Goal: Information Seeking & Learning: Learn about a topic

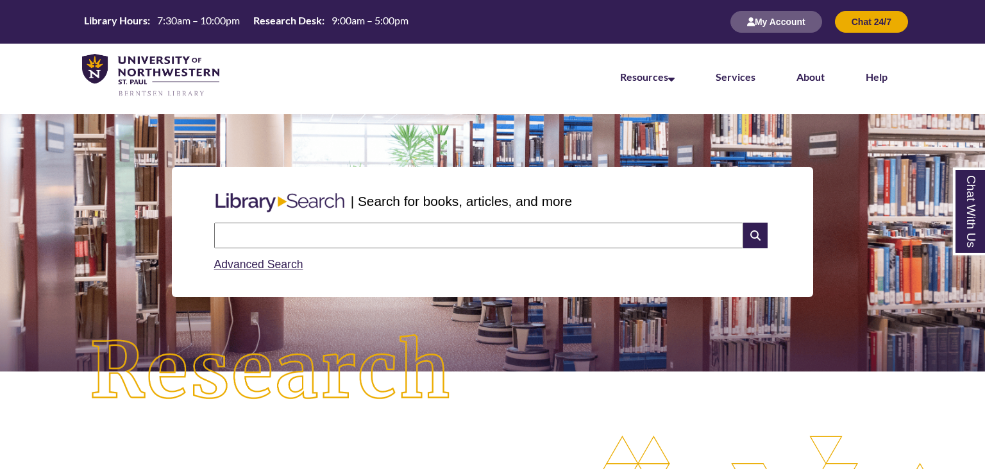
click at [255, 234] on input "text" at bounding box center [478, 235] width 529 height 26
paste input "**********"
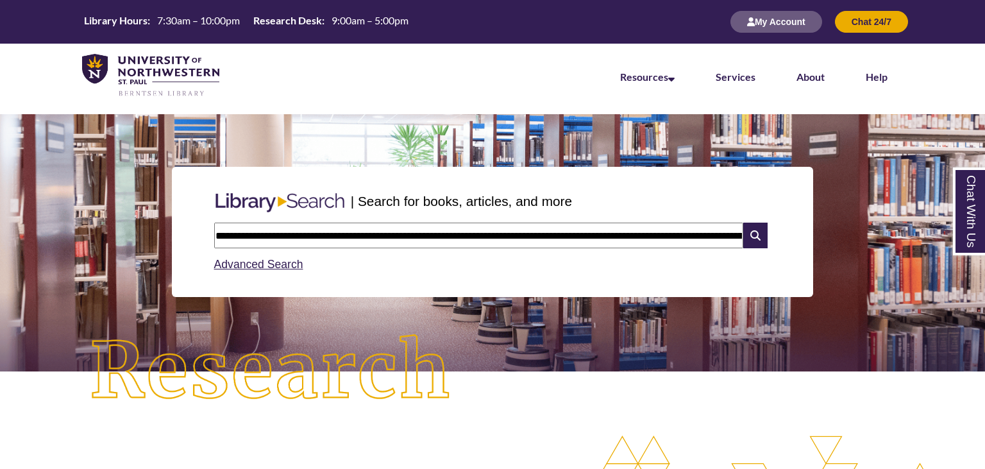
scroll to position [0, 377]
type input "**********"
click at [756, 226] on icon at bounding box center [755, 235] width 24 height 26
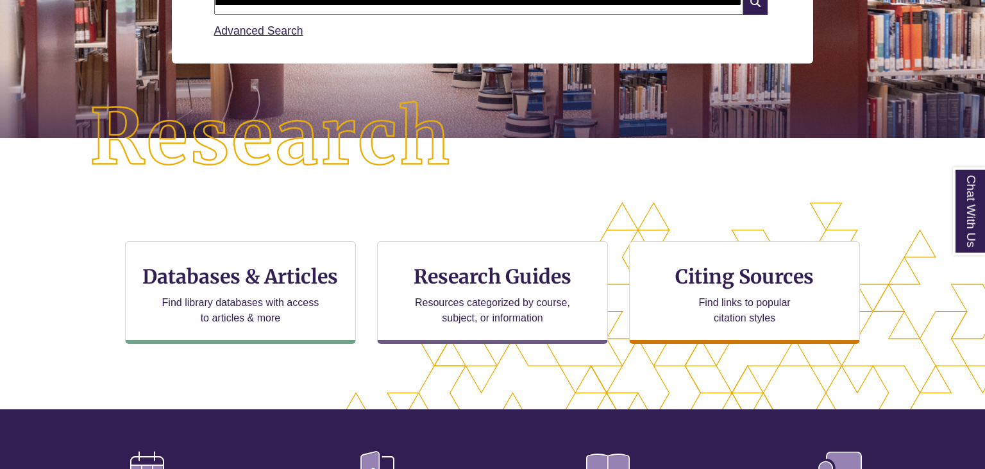
scroll to position [271, 0]
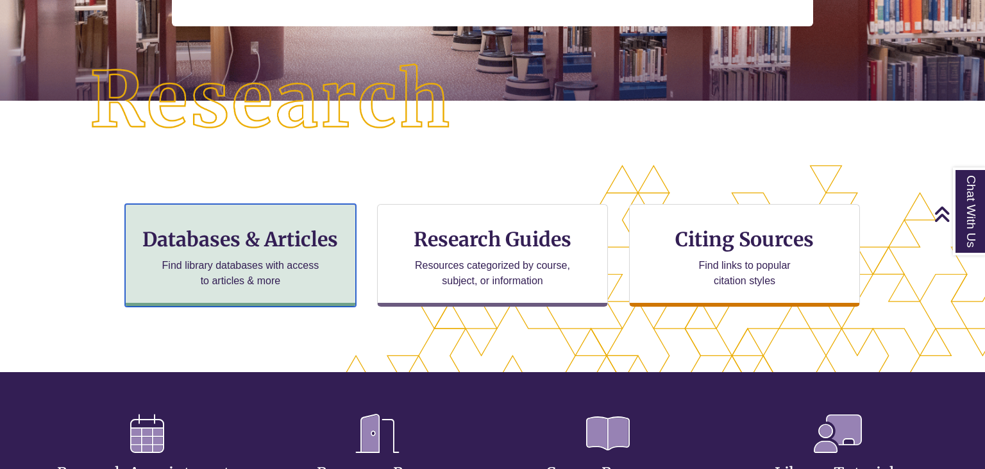
click at [249, 231] on h3 "Databases & Articles" at bounding box center [240, 239] width 209 height 24
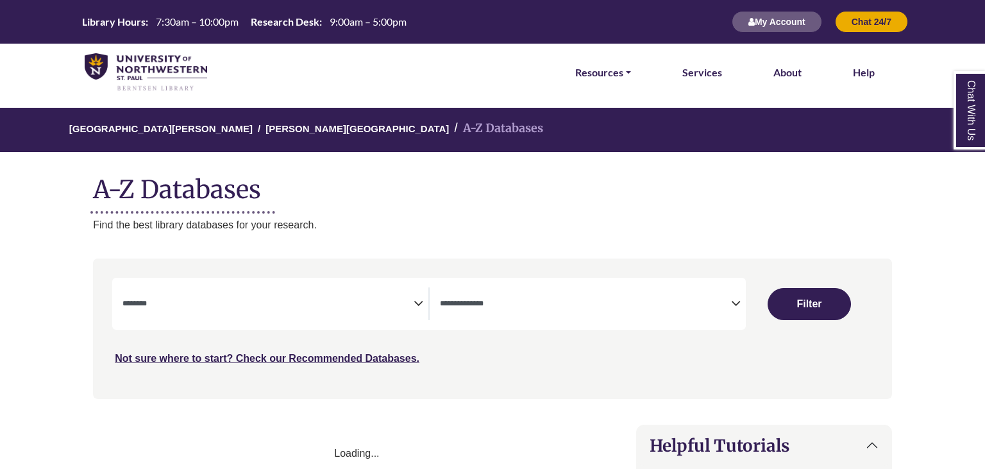
select select "Database Subject Filter"
select select "Database Types Filter"
select select "Database Subject Filter"
select select "Database Types Filter"
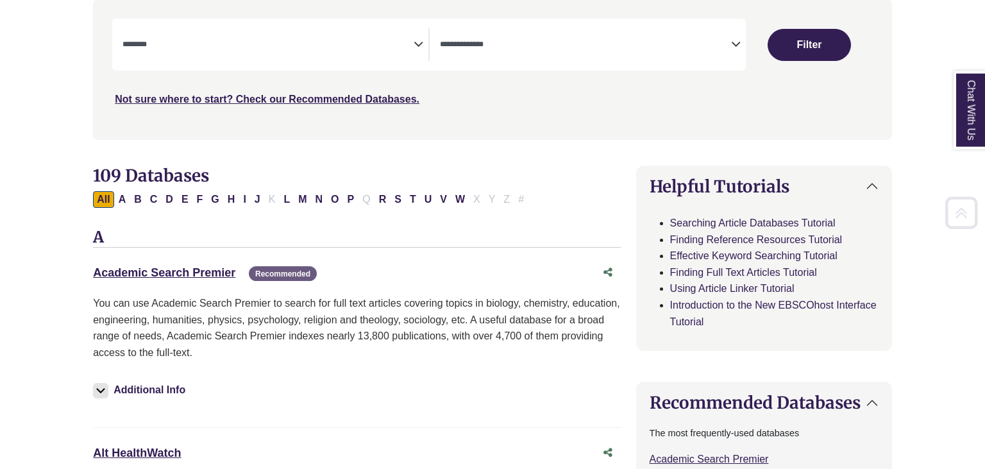
scroll to position [271, 0]
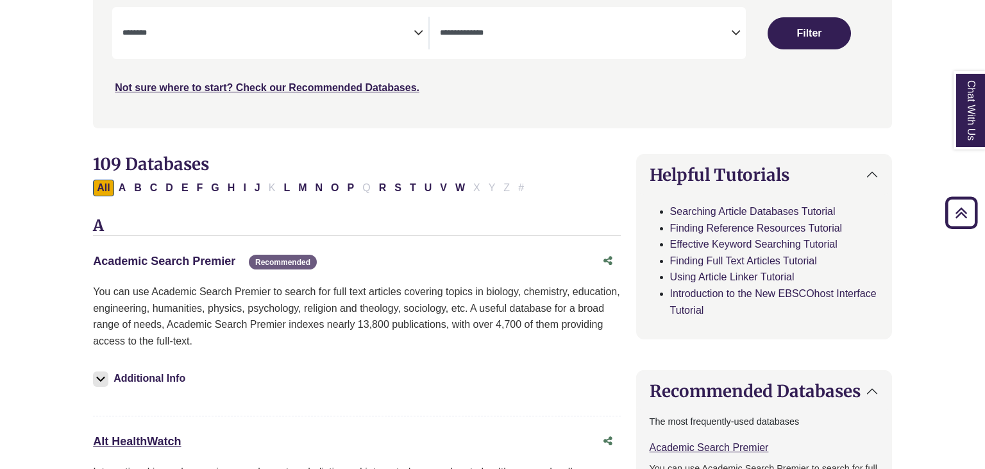
click at [154, 262] on link "Academic Search Premier This link opens in a new window" at bounding box center [164, 261] width 142 height 13
